Goal: Find specific page/section: Find specific page/section

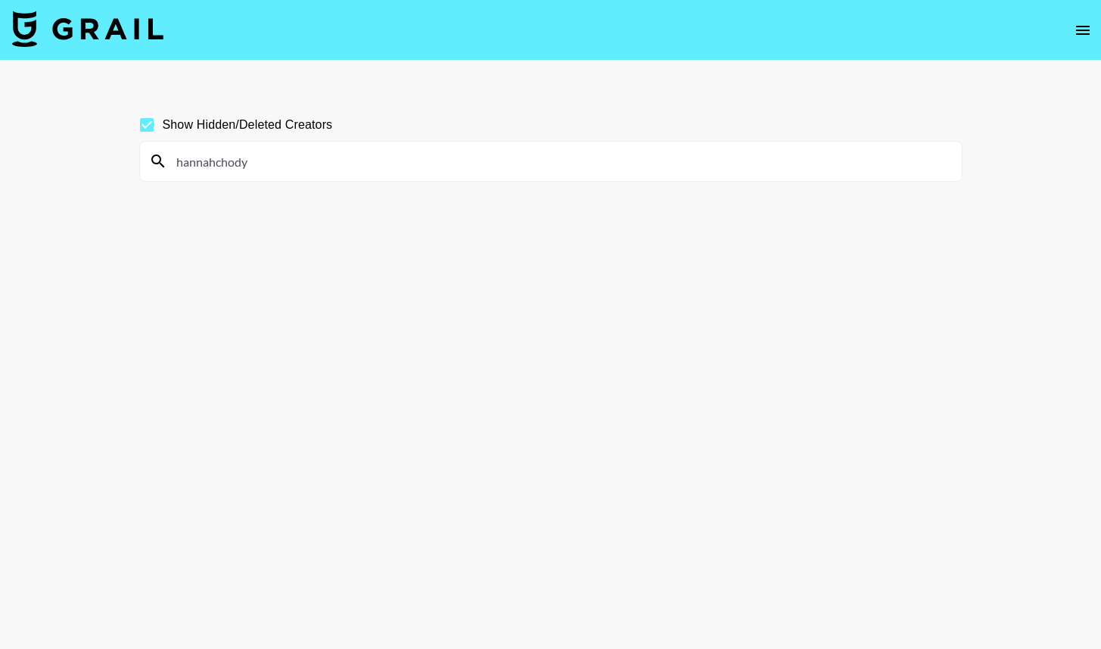
click at [283, 152] on input "hannahchody" at bounding box center [560, 161] width 786 height 24
click at [283, 153] on input "hannahchody" at bounding box center [560, 161] width 786 height 24
click at [453, 163] on input "beckykim_" at bounding box center [560, 161] width 786 height 24
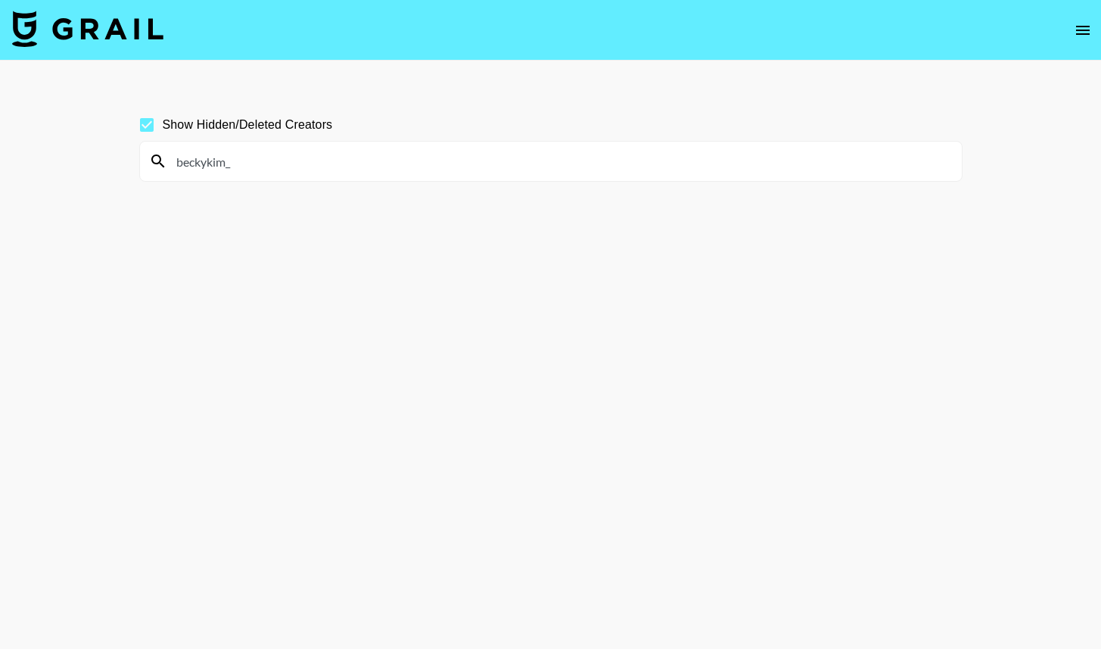
click at [453, 163] on input "beckykim_" at bounding box center [560, 161] width 786 height 24
click at [321, 151] on input "tessaenor" at bounding box center [560, 161] width 786 height 24
click at [444, 163] on input "bynicolevoz" at bounding box center [560, 161] width 786 height 24
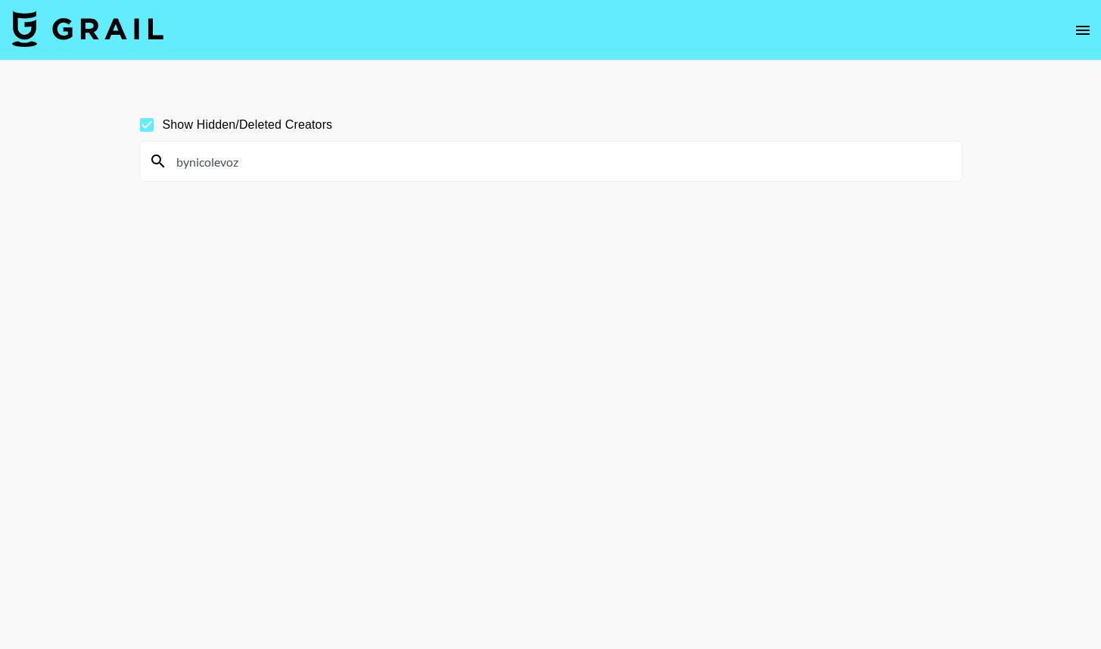
click at [444, 163] on input "bynicolevoz" at bounding box center [560, 161] width 786 height 24
type input "mickyc"
